Goal: Transaction & Acquisition: Book appointment/travel/reservation

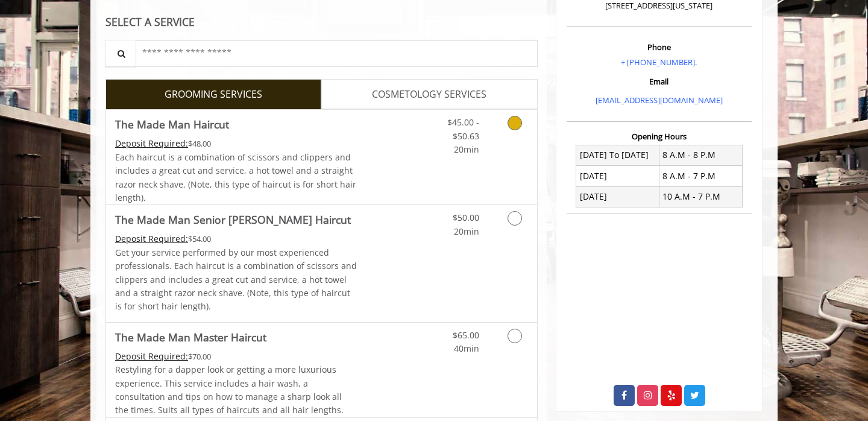
scroll to position [192, 0]
click at [495, 225] on div "Grooming services" at bounding box center [512, 220] width 49 height 33
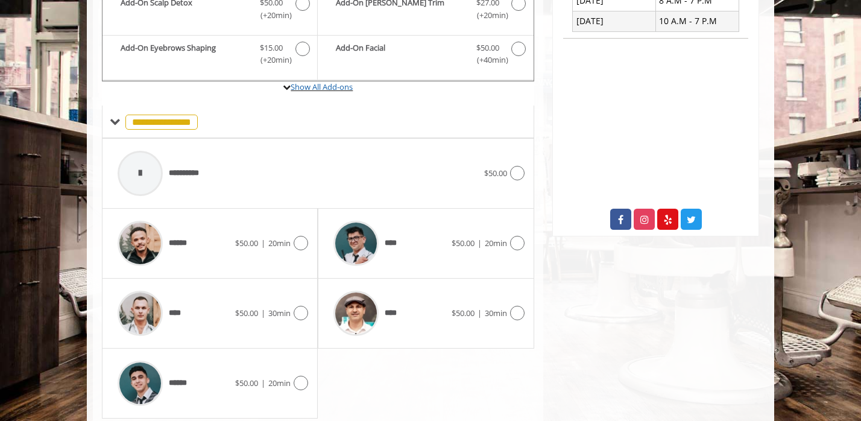
scroll to position [406, 0]
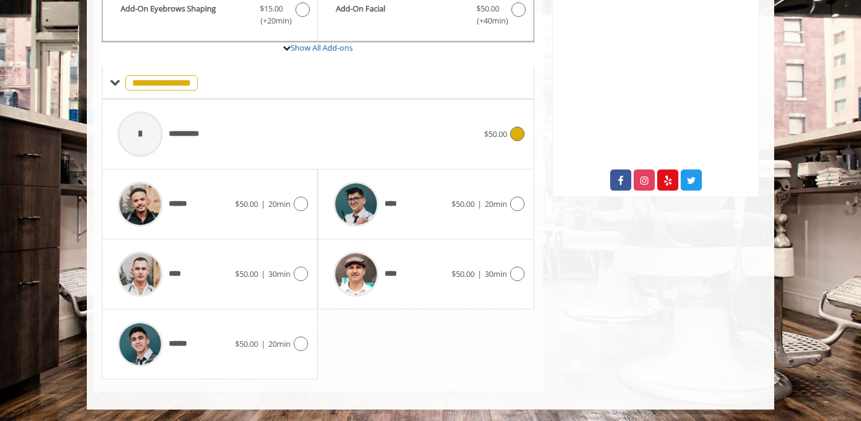
click at [359, 129] on div "**********" at bounding box center [298, 133] width 373 height 57
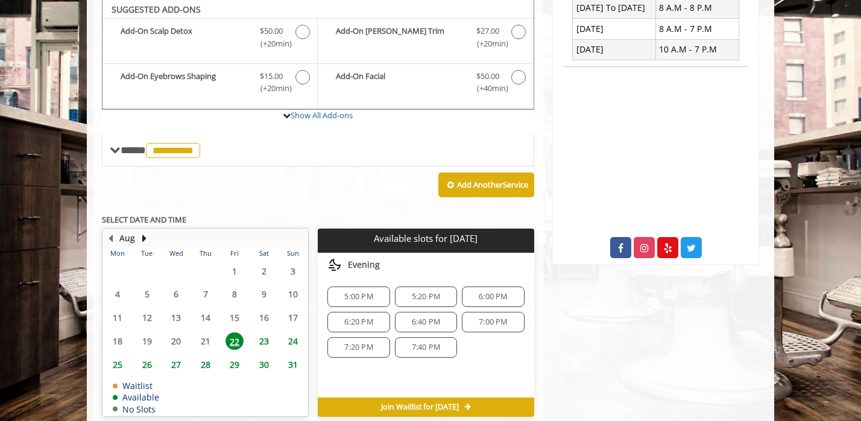
scroll to position [337, 0]
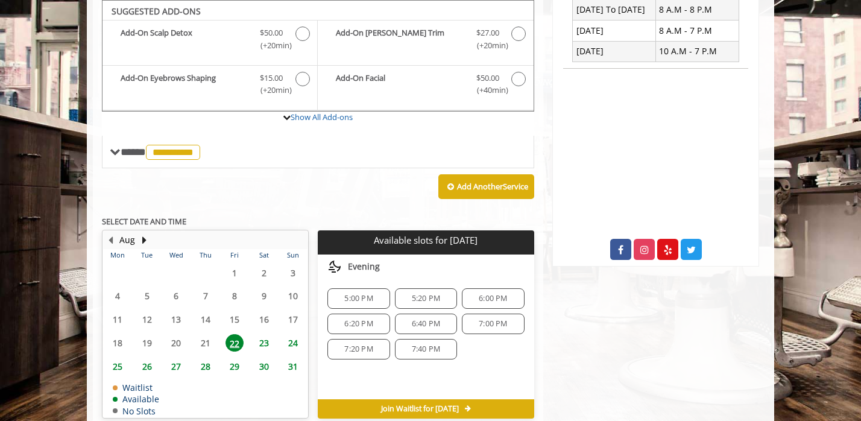
click at [349, 298] on span "5:00 PM" at bounding box center [358, 299] width 28 height 10
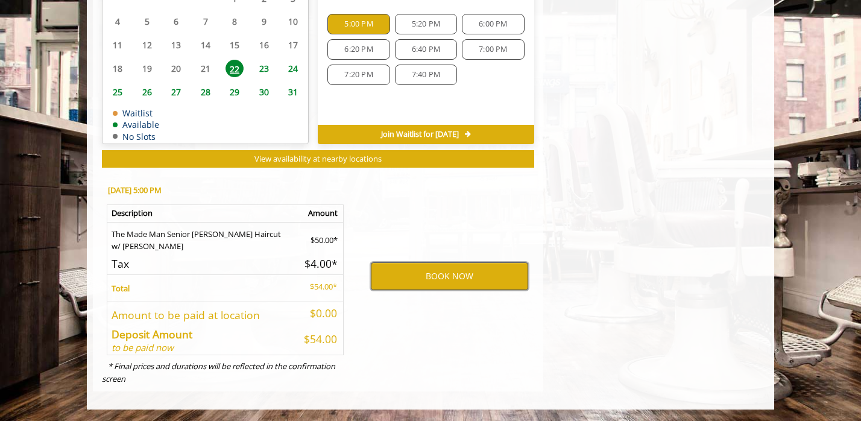
scroll to position [604, 0]
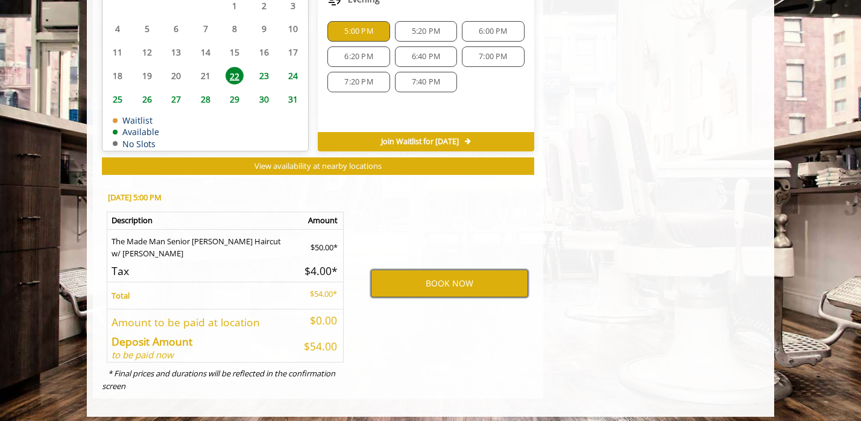
click at [480, 280] on button "BOOK NOW" at bounding box center [449, 283] width 157 height 28
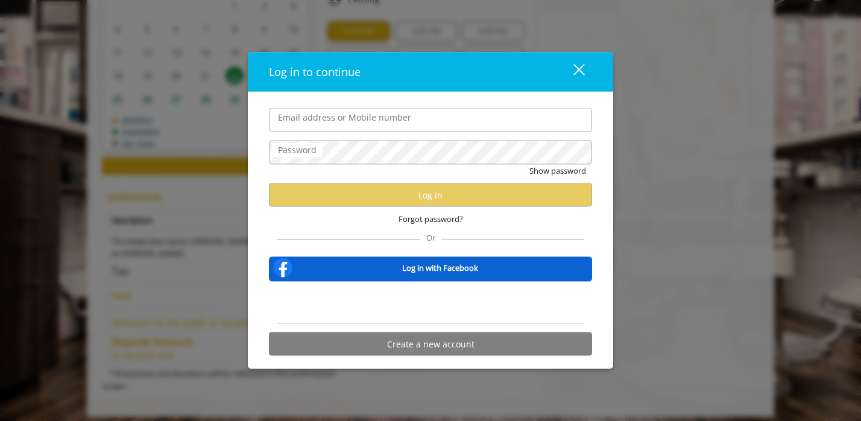
click at [422, 118] on input "Email address or Mobile number" at bounding box center [430, 120] width 323 height 24
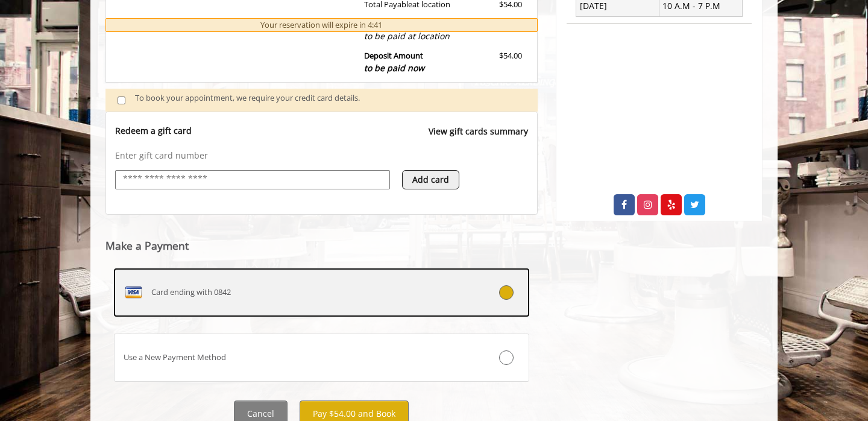
scroll to position [430, 0]
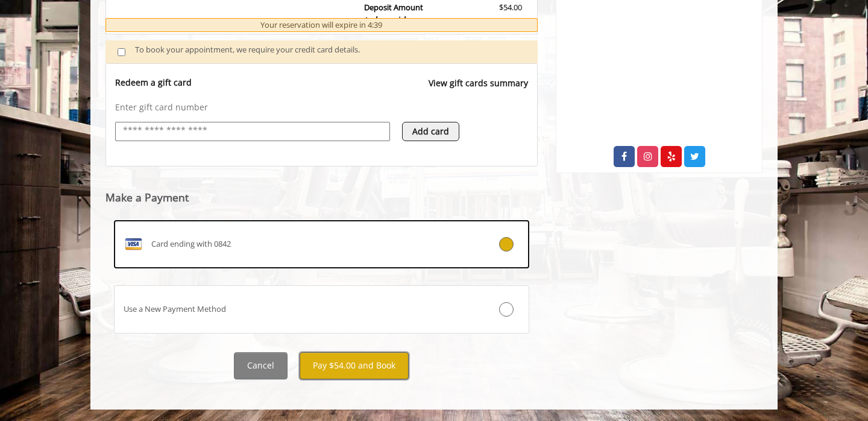
click at [370, 370] on button "Pay $54.00 and Book" at bounding box center [354, 365] width 109 height 27
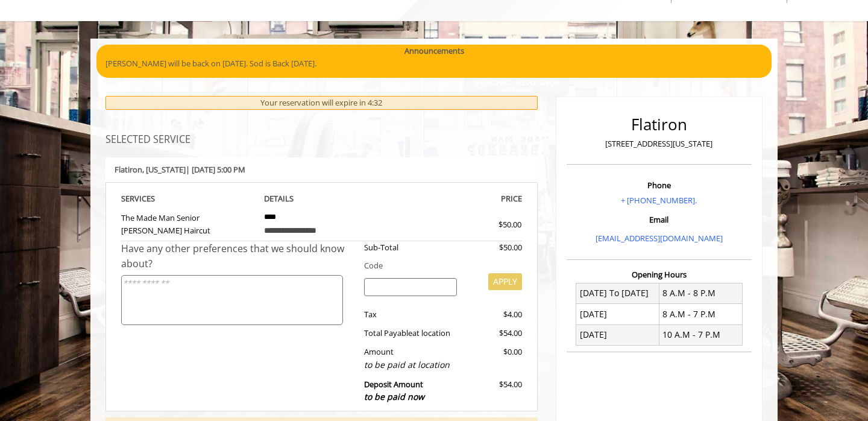
scroll to position [688, 0]
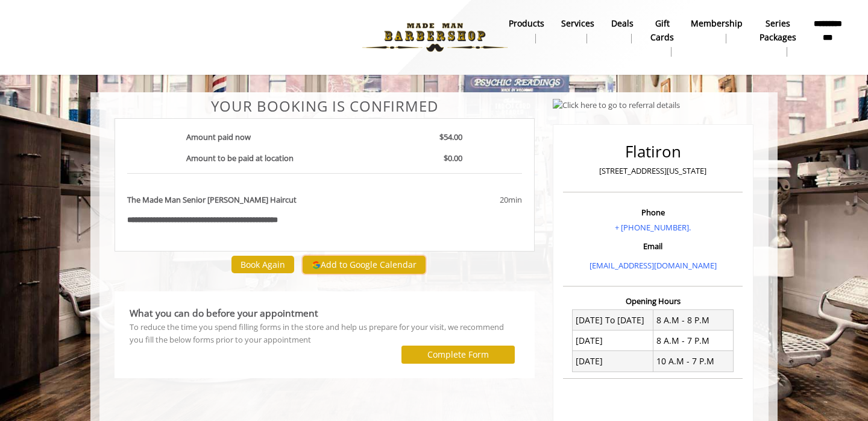
click at [385, 261] on button "Add to Google Calendar" at bounding box center [364, 265] width 123 height 18
